Goal: Check status: Check status

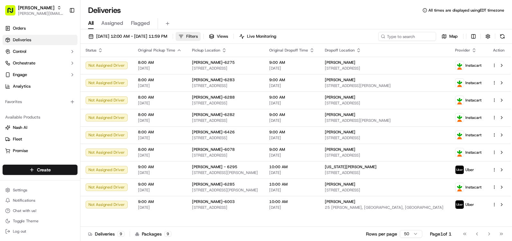
click at [198, 34] on span "Filters" at bounding box center [192, 36] width 12 height 6
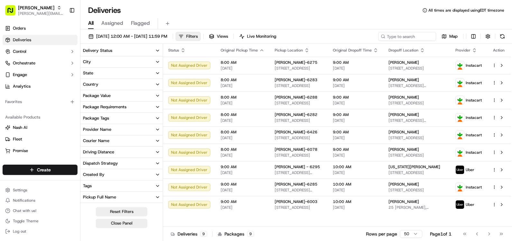
click at [114, 62] on button "City" at bounding box center [121, 61] width 82 height 11
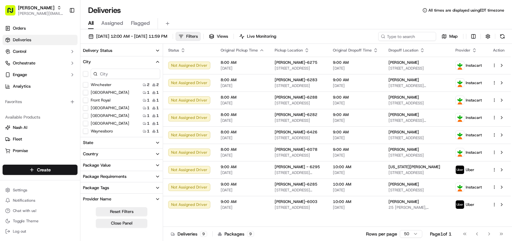
click at [87, 100] on Royal "Front Royal" at bounding box center [85, 99] width 5 height 5
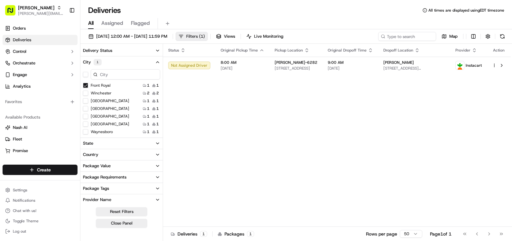
click at [205, 36] on span "Filters ( 1 )" at bounding box center [195, 36] width 19 height 6
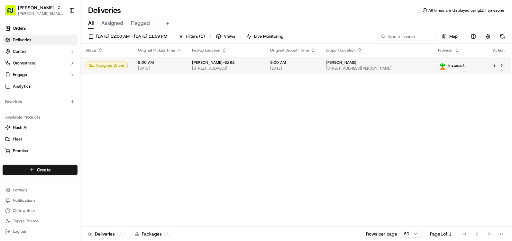
click at [316, 66] on span "[DATE]" at bounding box center [292, 68] width 45 height 5
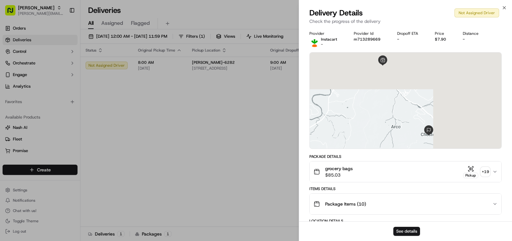
click at [373, 171] on div "grocery bags $85.03 Pickup + 19" at bounding box center [403, 171] width 179 height 13
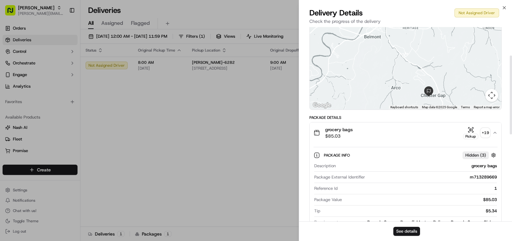
scroll to position [32, 0]
